Goal: Task Accomplishment & Management: Manage account settings

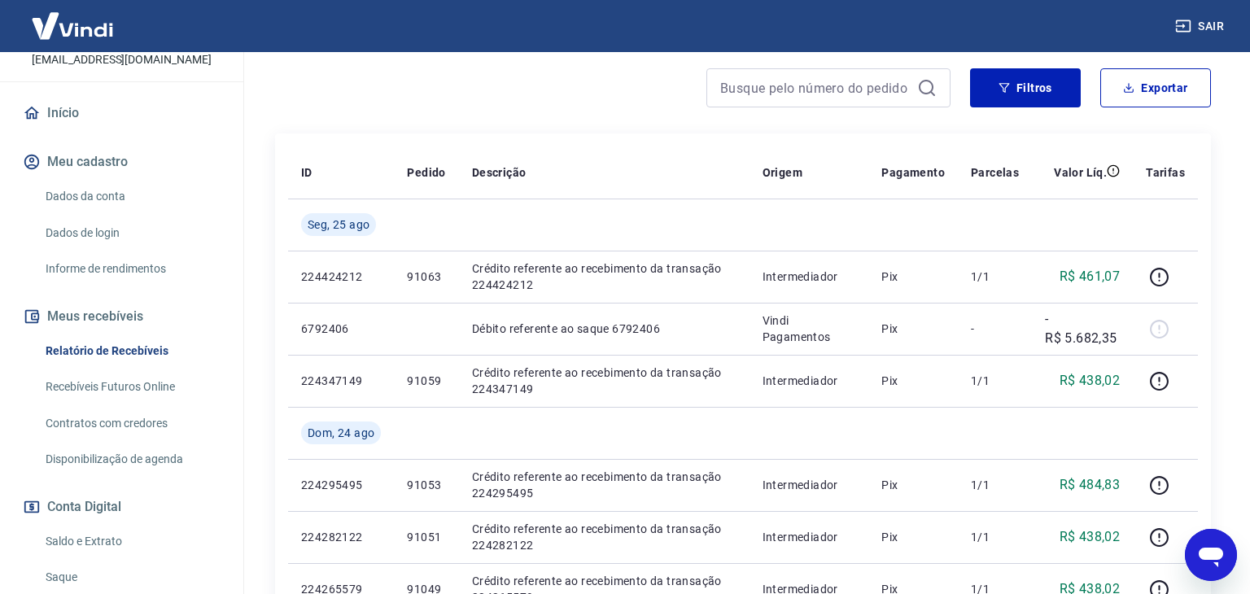
scroll to position [153, 0]
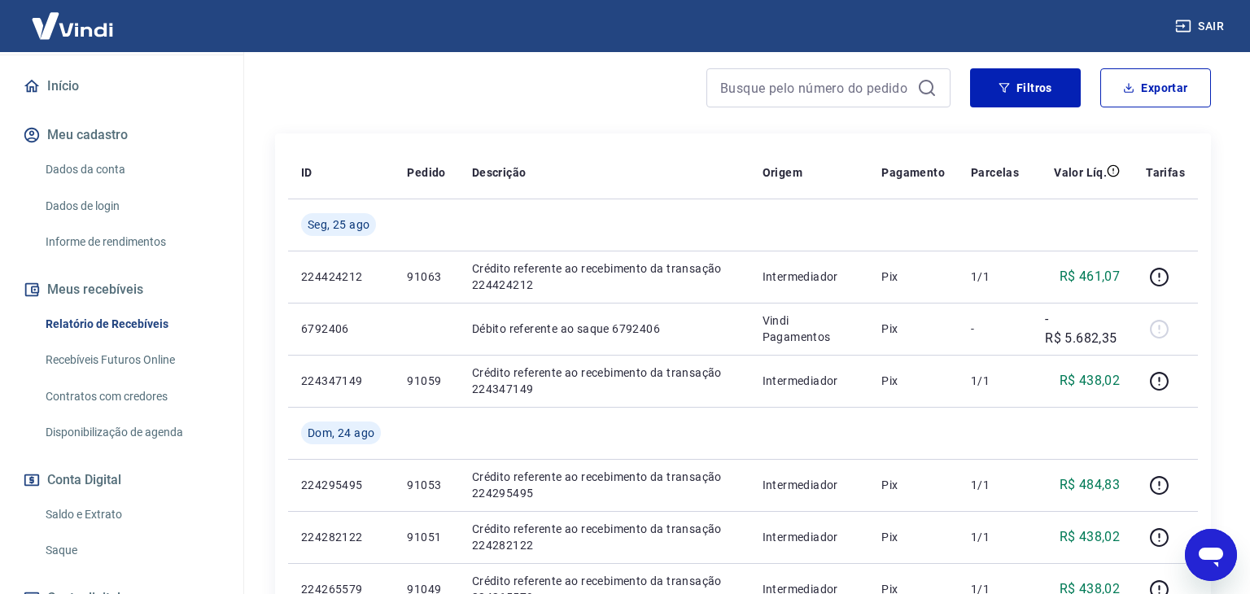
click at [63, 534] on link "Saque" at bounding box center [131, 550] width 185 height 33
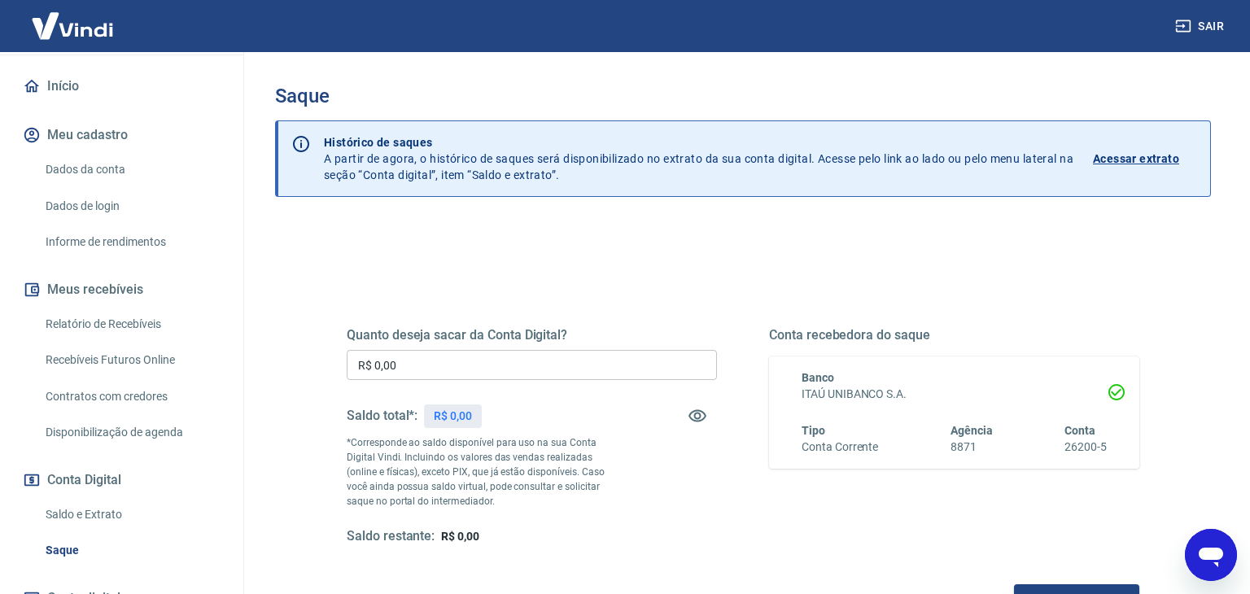
click at [619, 369] on input "R$ 0,00" at bounding box center [532, 365] width 370 height 30
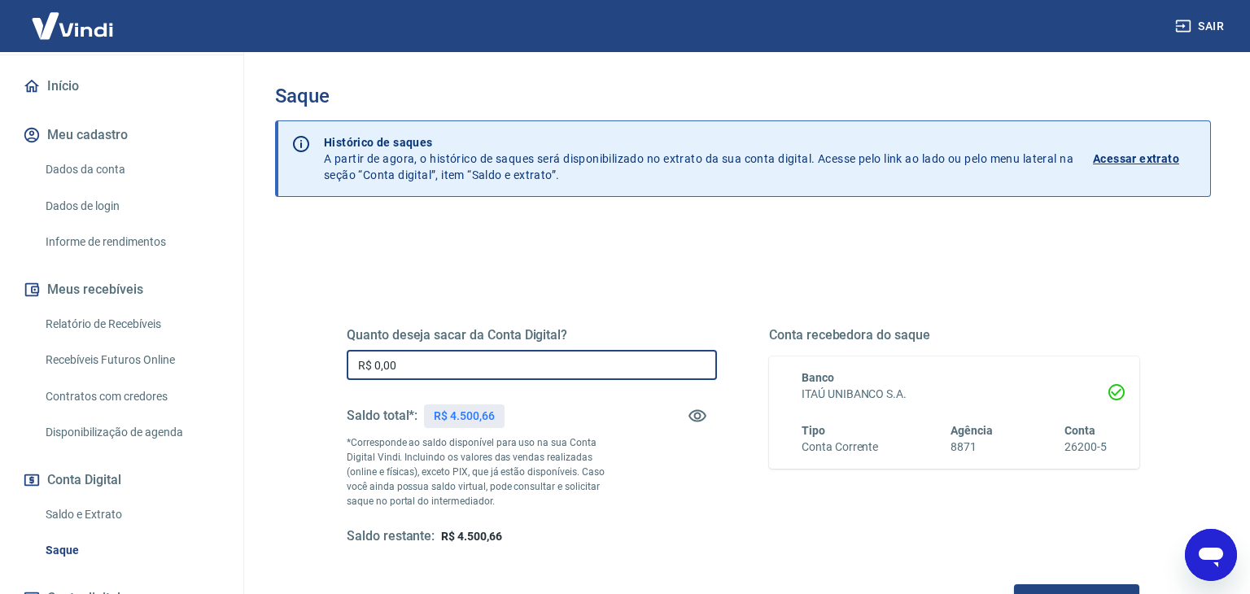
click at [452, 365] on input "R$ 0,00" at bounding box center [532, 365] width 370 height 30
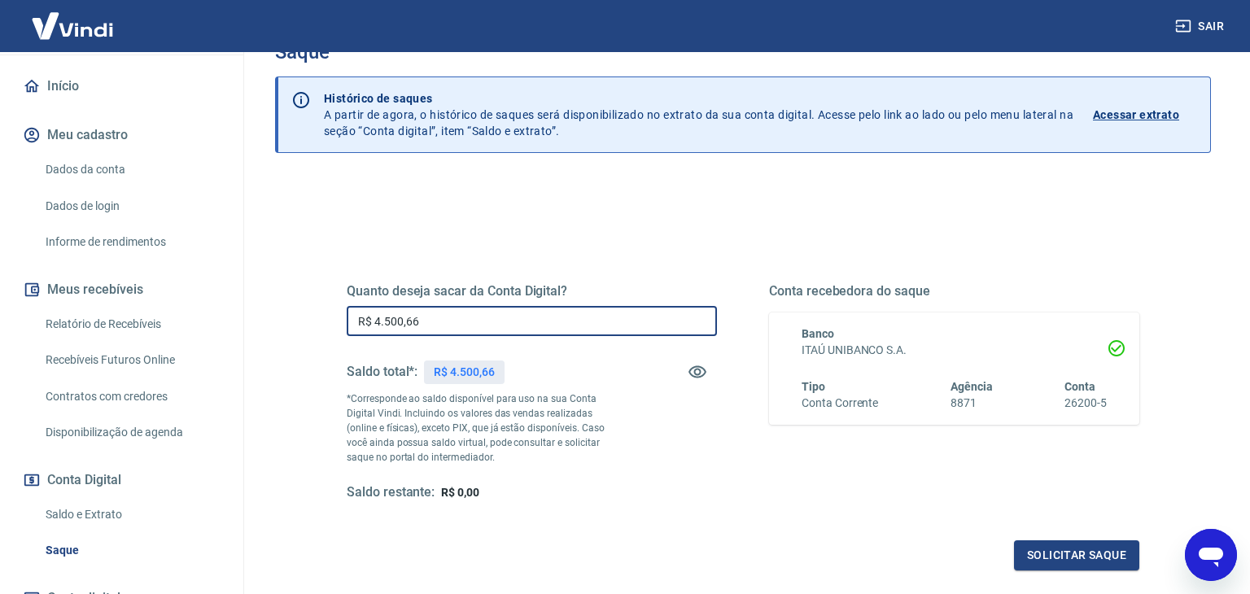
scroll to position [59, 0]
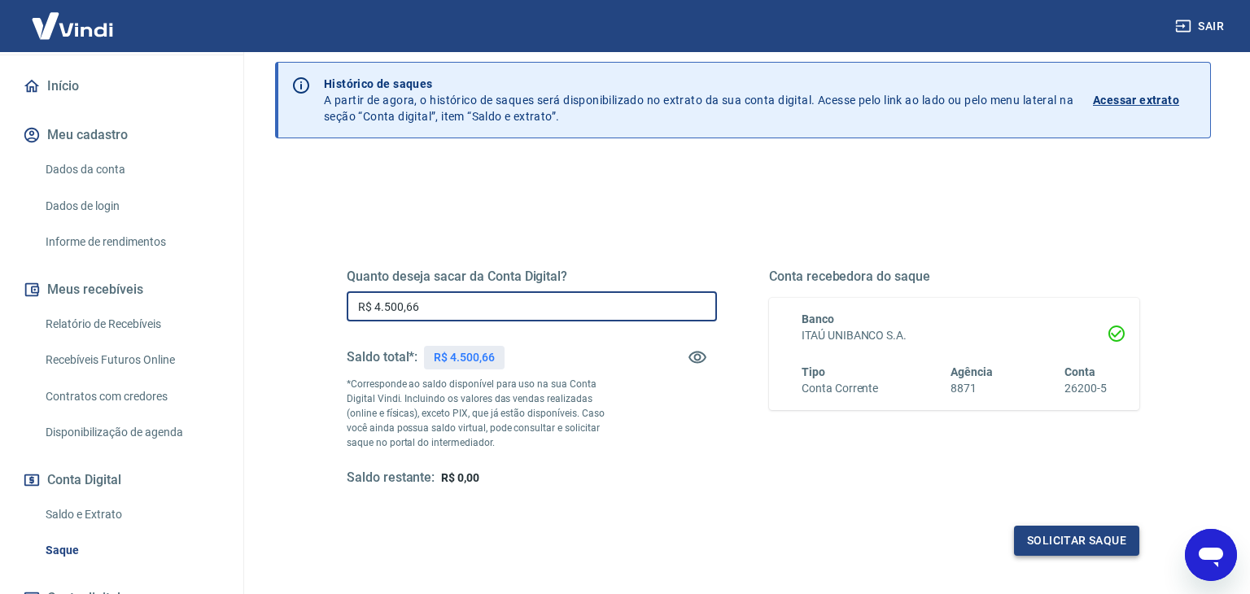
type input "R$ 4.500,66"
click at [1078, 546] on button "Solicitar saque" at bounding box center [1076, 541] width 125 height 30
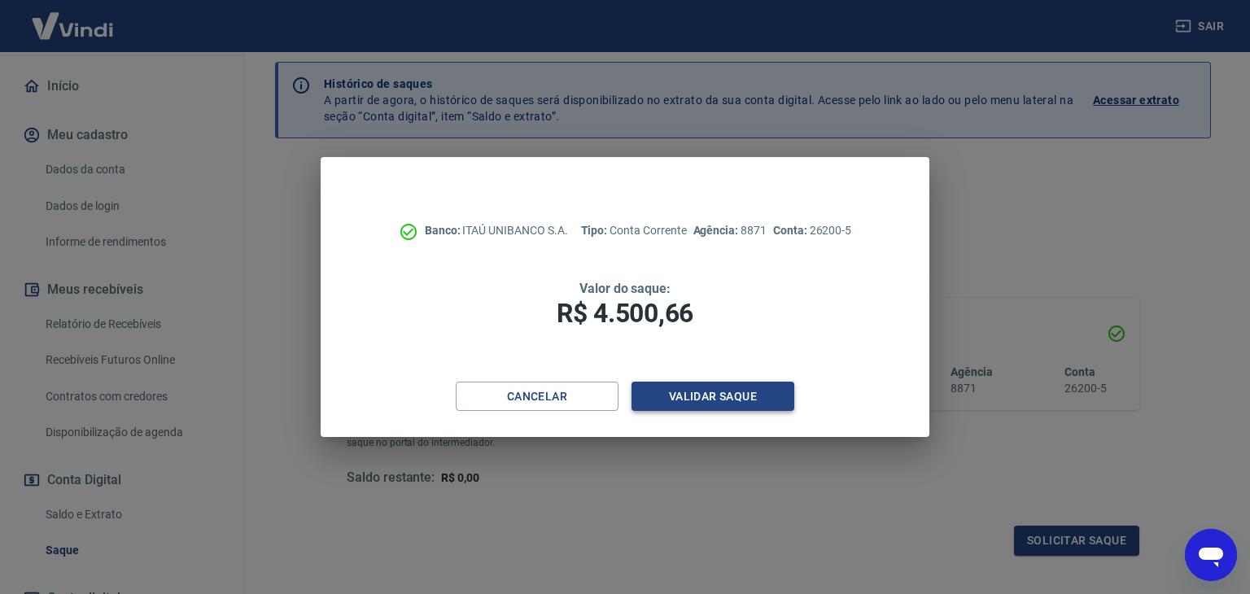
click at [697, 391] on button "Validar saque" at bounding box center [712, 397] width 163 height 30
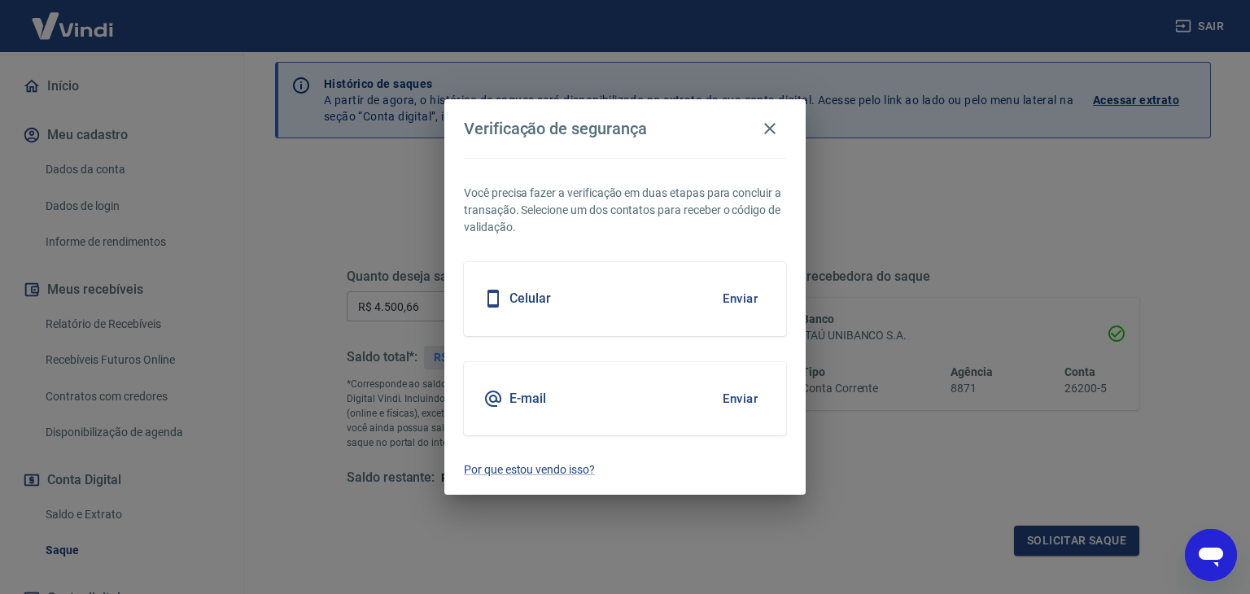
click at [729, 299] on button "Enviar" at bounding box center [740, 299] width 53 height 34
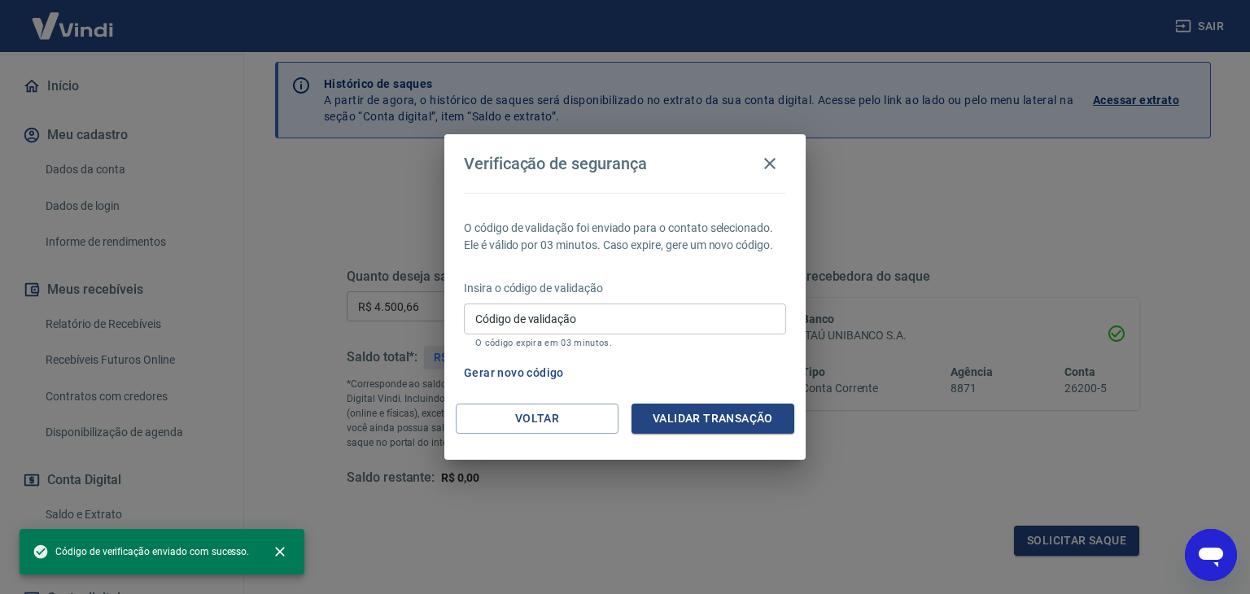
click at [708, 323] on input "Código de validação" at bounding box center [625, 318] width 322 height 30
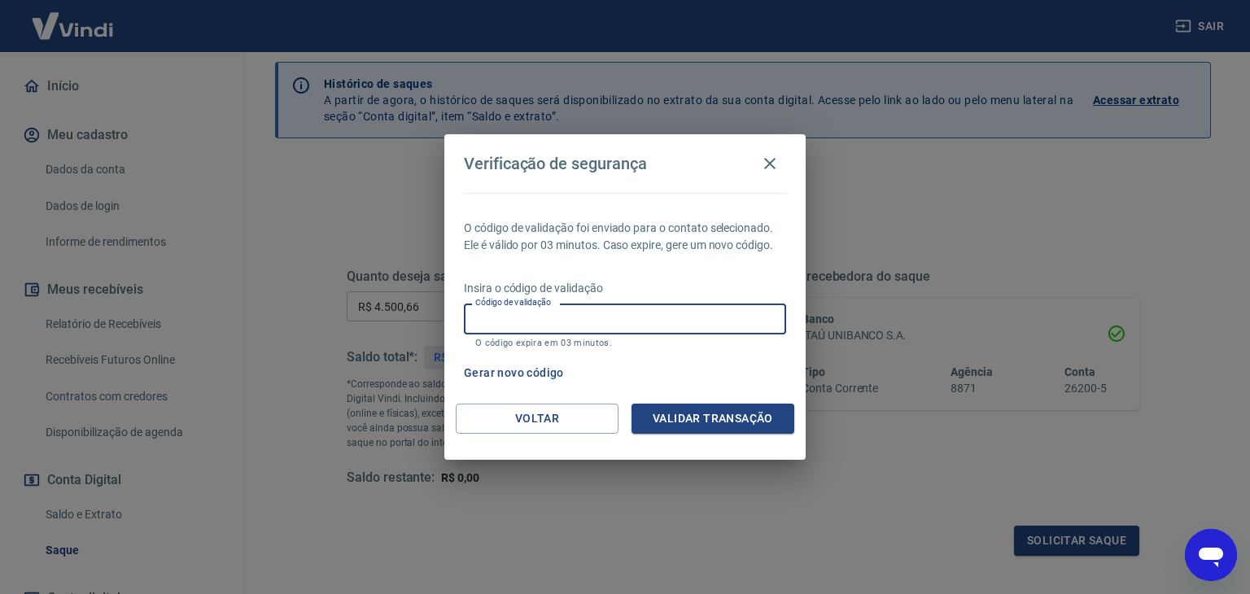
click at [702, 325] on input "Código de validação" at bounding box center [625, 318] width 322 height 30
type input "360687"
click at [730, 416] on button "Validar transação" at bounding box center [712, 419] width 163 height 30
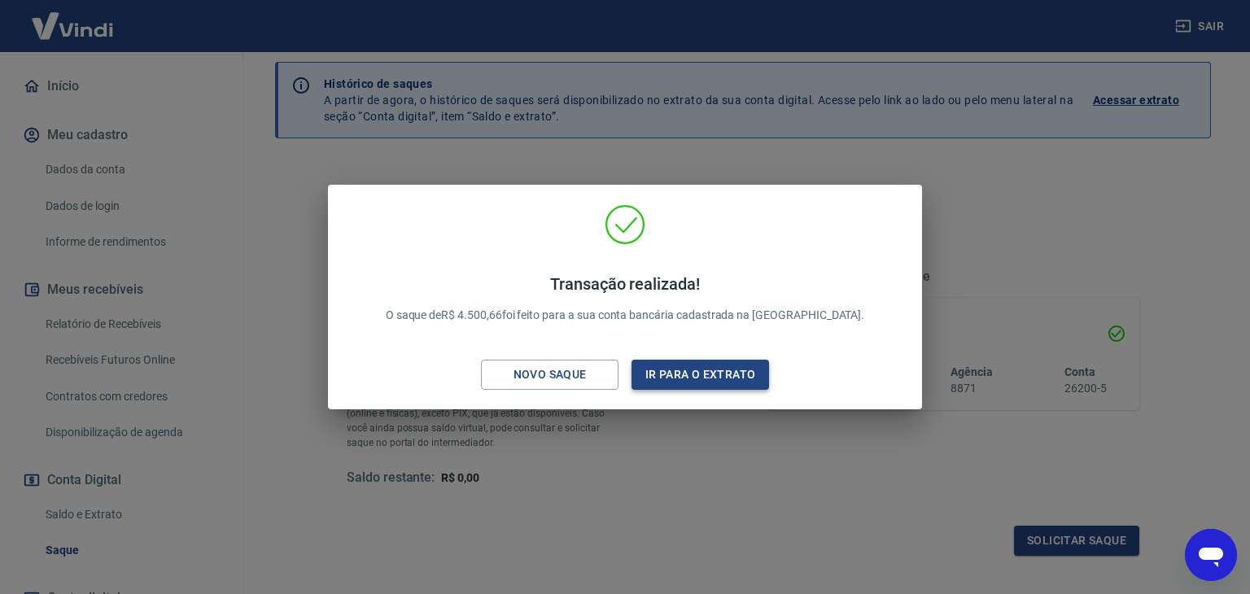
click at [705, 378] on button "Ir para o extrato" at bounding box center [700, 375] width 138 height 30
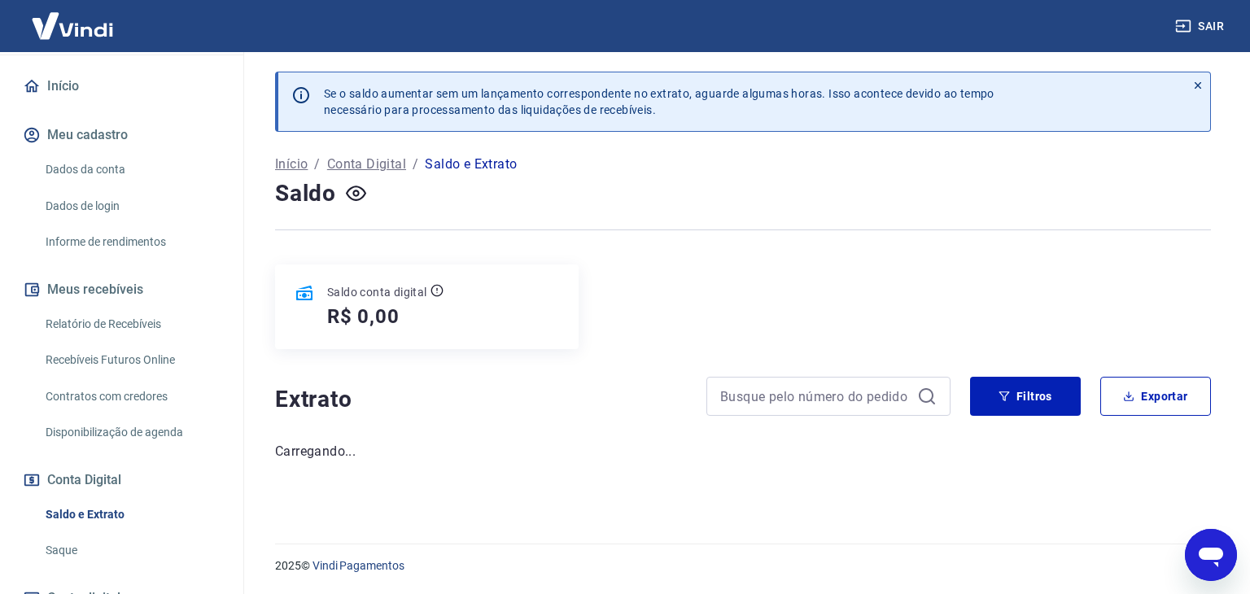
click at [122, 308] on link "Relatório de Recebíveis" at bounding box center [131, 324] width 185 height 33
